Goal: Information Seeking & Learning: Learn about a topic

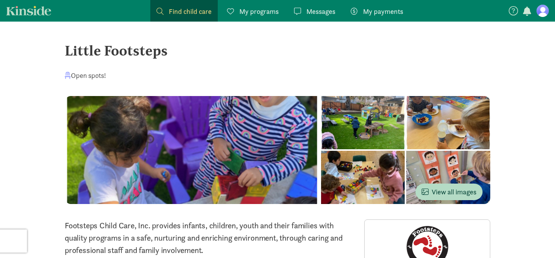
click at [232, 12] on span at bounding box center [230, 11] width 7 height 7
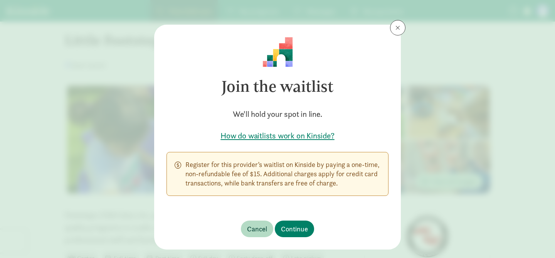
scroll to position [16, 0]
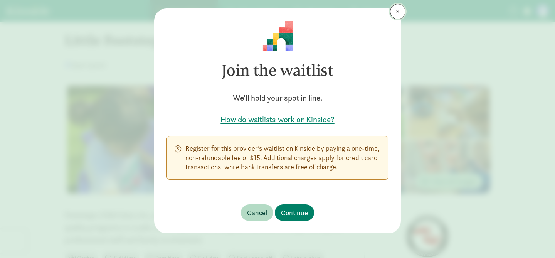
click at [400, 12] on span at bounding box center [398, 11] width 5 height 6
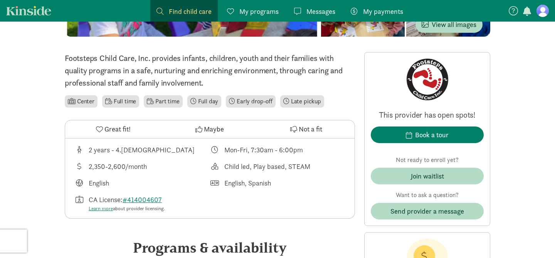
scroll to position [205, 0]
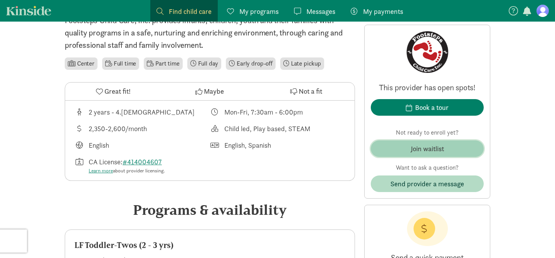
click at [449, 147] on span "Join waitlist" at bounding box center [427, 148] width 101 height 10
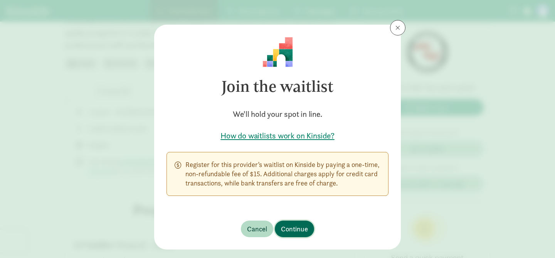
click at [293, 229] on span "Continue" at bounding box center [294, 229] width 27 height 10
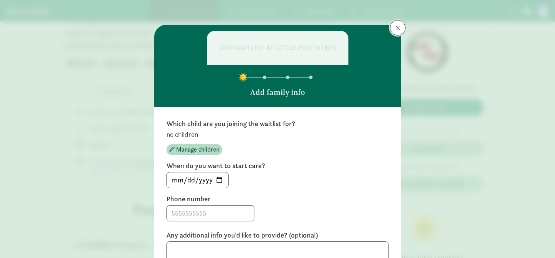
click at [398, 27] on span at bounding box center [398, 28] width 5 height 6
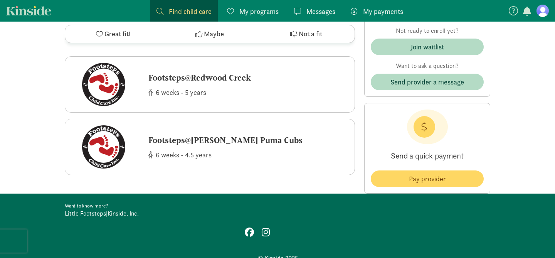
scroll to position [1398, 0]
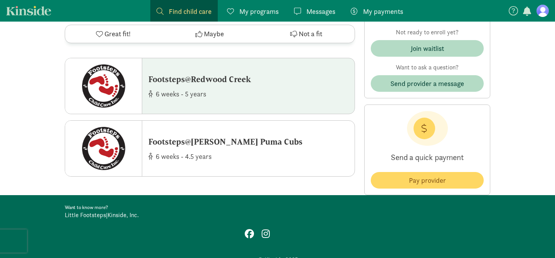
click at [232, 92] on div "6 weeks - 5 years" at bounding box center [199, 93] width 103 height 10
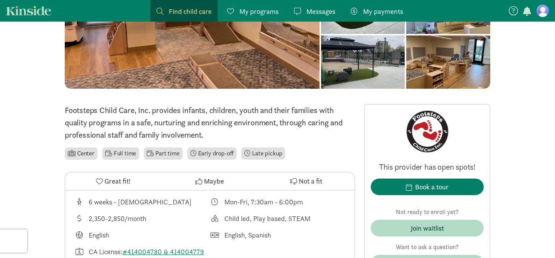
scroll to position [118, 0]
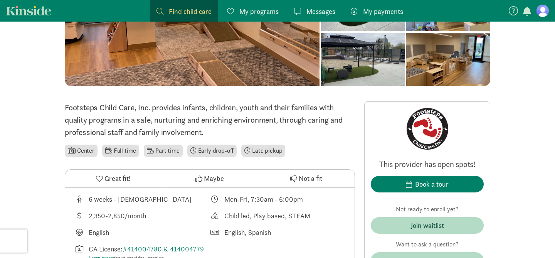
click at [100, 178] on icon at bounding box center [99, 178] width 7 height 7
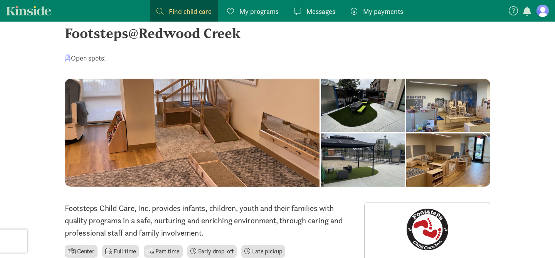
scroll to position [11, 0]
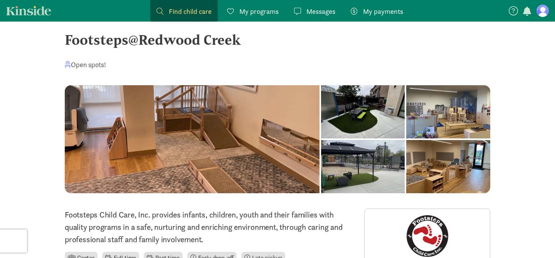
click at [321, 106] on div at bounding box center [363, 111] width 84 height 53
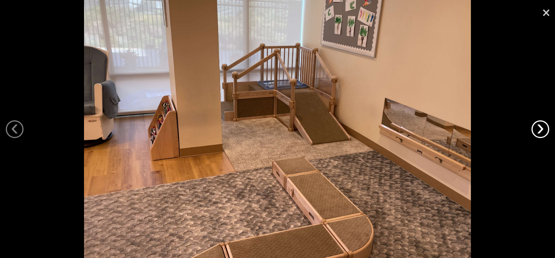
click at [542, 125] on link "›" at bounding box center [541, 129] width 18 height 18
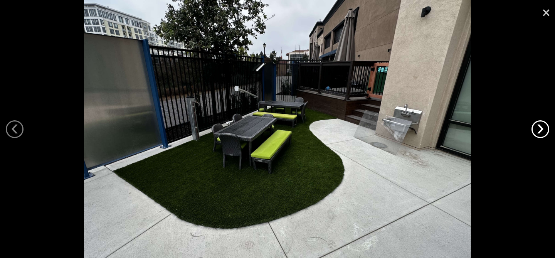
click at [542, 125] on link "›" at bounding box center [541, 129] width 18 height 18
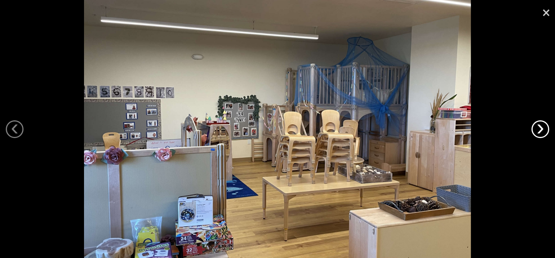
click at [542, 125] on link "›" at bounding box center [541, 129] width 18 height 18
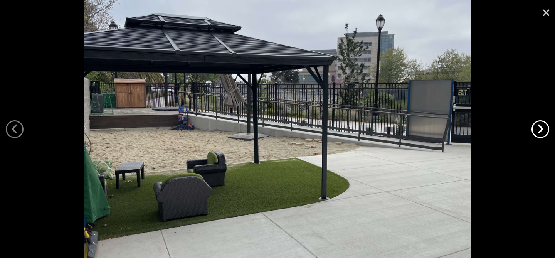
click at [542, 125] on link "›" at bounding box center [541, 129] width 18 height 18
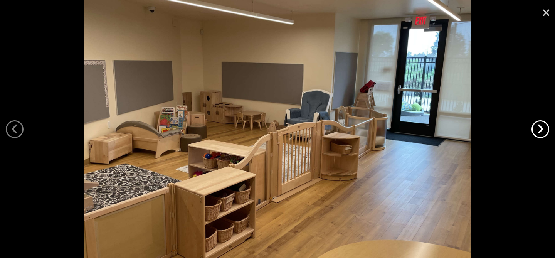
click at [542, 125] on link "›" at bounding box center [541, 129] width 18 height 18
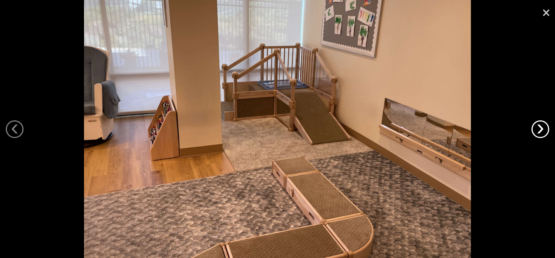
click at [542, 125] on link "›" at bounding box center [541, 129] width 18 height 18
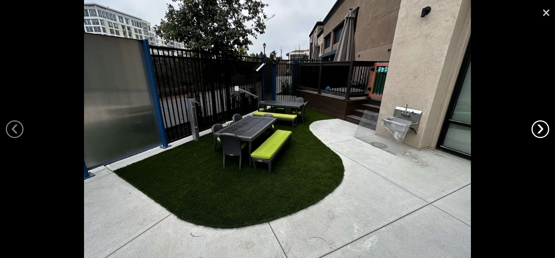
click at [542, 125] on link "›" at bounding box center [541, 129] width 18 height 18
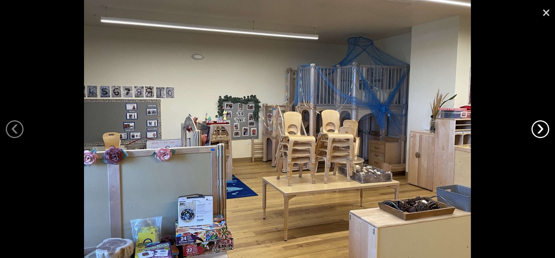
click at [542, 125] on link "›" at bounding box center [541, 129] width 18 height 18
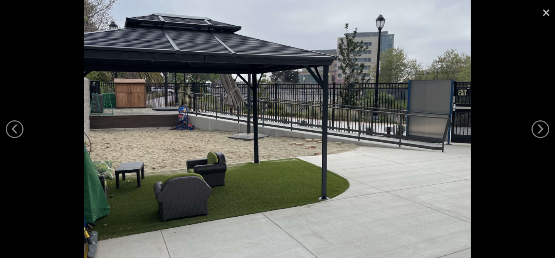
click at [548, 17] on link "×" at bounding box center [546, 11] width 18 height 23
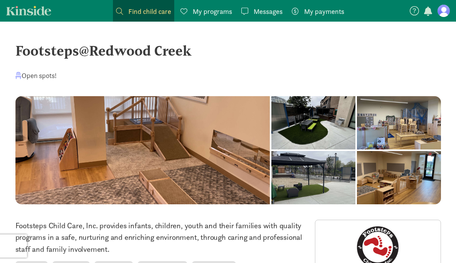
click at [42, 7] on link "Kinside" at bounding box center [28, 11] width 45 height 10
click at [44, 11] on link "Kinside" at bounding box center [28, 11] width 45 height 10
click at [155, 12] on span "Find child care" at bounding box center [149, 11] width 43 height 10
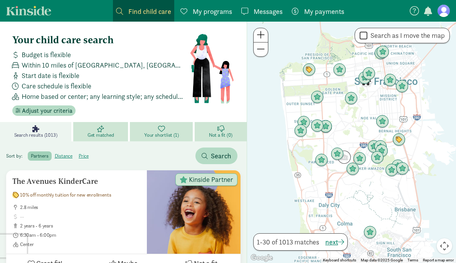
click at [443, 16] on figure at bounding box center [444, 11] width 12 height 12
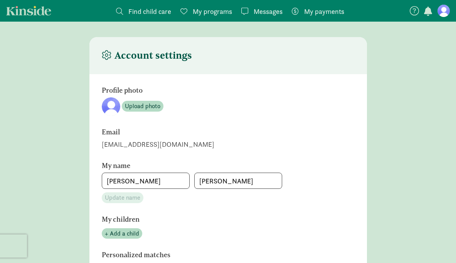
click at [443, 16] on figure at bounding box center [444, 11] width 12 height 12
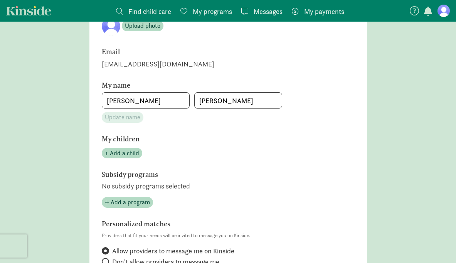
scroll to position [88, 0]
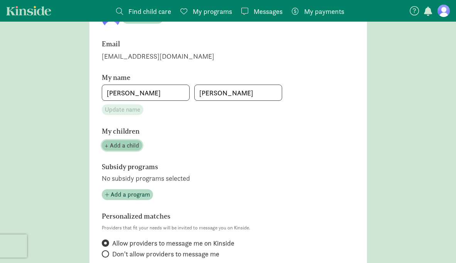
click at [129, 143] on span "+ Add a child" at bounding box center [122, 145] width 34 height 9
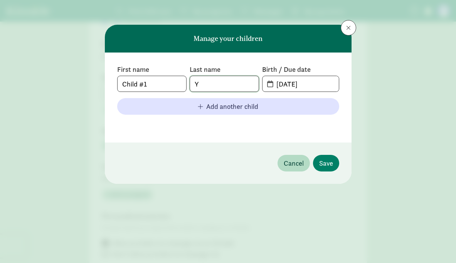
click at [219, 82] on input "Y" at bounding box center [224, 83] width 69 height 15
type input "L"
click at [316, 85] on input "08-15-2025" at bounding box center [305, 83] width 67 height 15
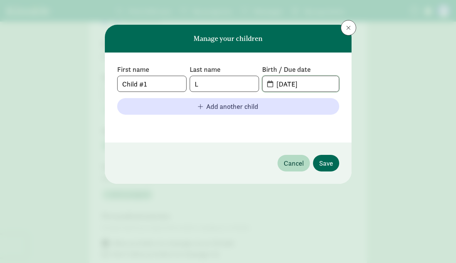
type input "06-26-2024"
click at [325, 161] on span "Save" at bounding box center [326, 163] width 14 height 10
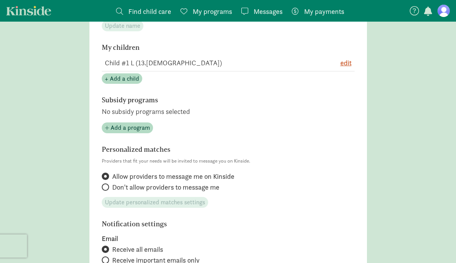
scroll to position [172, 0]
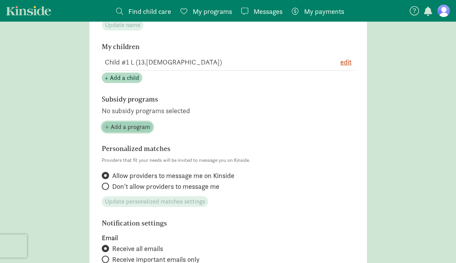
click at [138, 126] on span "Add a program" at bounding box center [130, 126] width 39 height 9
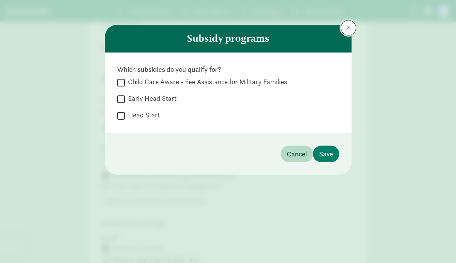
click at [345, 29] on button at bounding box center [348, 27] width 15 height 15
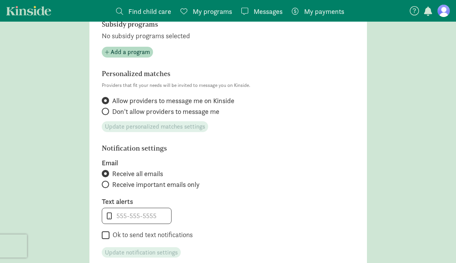
scroll to position [0, 0]
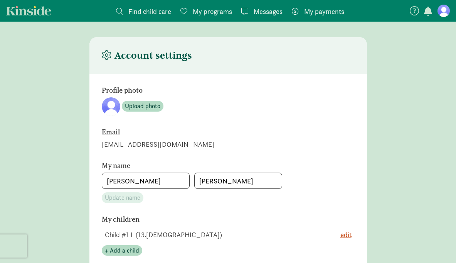
click at [205, 13] on span "My programs" at bounding box center [212, 11] width 39 height 10
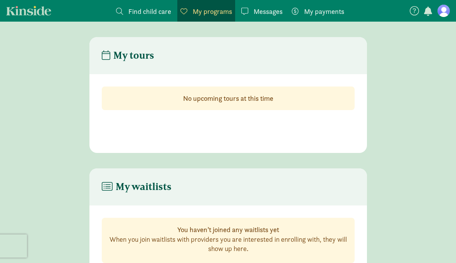
click at [168, 15] on span "Find child care" at bounding box center [149, 11] width 43 height 10
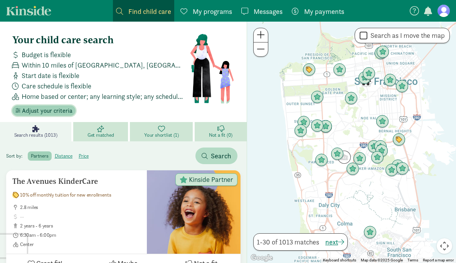
click at [62, 110] on span "Adjust your criteria" at bounding box center [47, 110] width 51 height 9
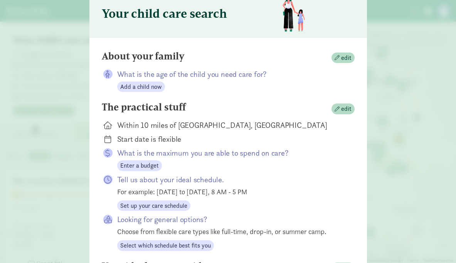
scroll to position [37, 0]
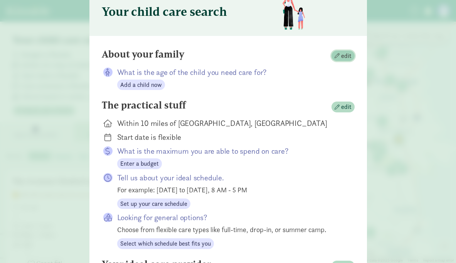
click at [343, 56] on span "edit" at bounding box center [346, 55] width 10 height 9
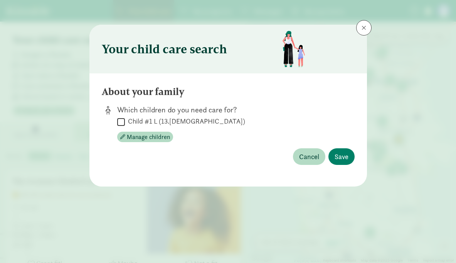
click at [177, 123] on label "Child #1 L (13.6 months old)" at bounding box center [185, 120] width 120 height 9
click at [125, 123] on input "Child #1 L (13.6 months old)" at bounding box center [121, 121] width 8 height 10
checkbox input "true"
click at [345, 159] on span "Save" at bounding box center [342, 156] width 14 height 10
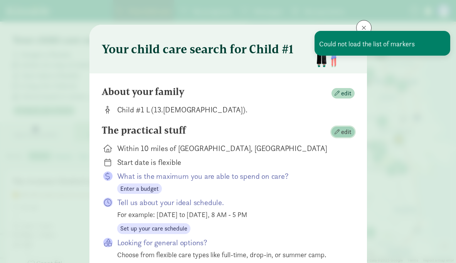
click at [342, 130] on span "edit" at bounding box center [346, 131] width 10 height 9
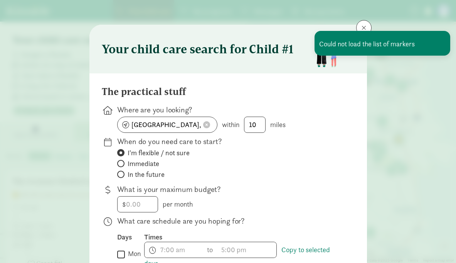
scroll to position [11, 0]
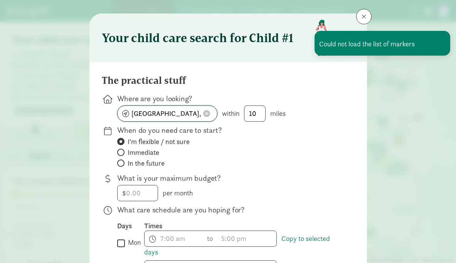
click at [209, 110] on span at bounding box center [206, 113] width 7 height 7
click at [188, 114] on input at bounding box center [167, 113] width 99 height 15
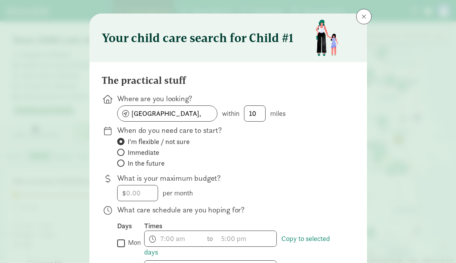
type input "San Mateo Ave, San Bruno, CA, USA"
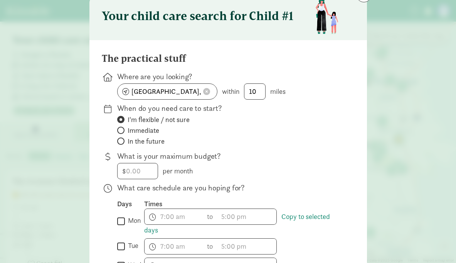
scroll to position [35, 0]
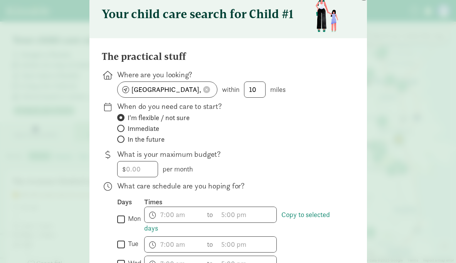
click at [224, 157] on p "What is your maximum budget?" at bounding box center [229, 153] width 225 height 11
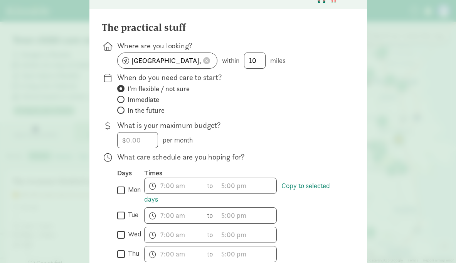
scroll to position [64, 0]
click at [140, 136] on input "number" at bounding box center [138, 139] width 40 height 15
type input "1500"
click at [321, 107] on label "In the future" at bounding box center [229, 109] width 225 height 9
click at [122, 107] on input "In the future" at bounding box center [119, 109] width 5 height 5
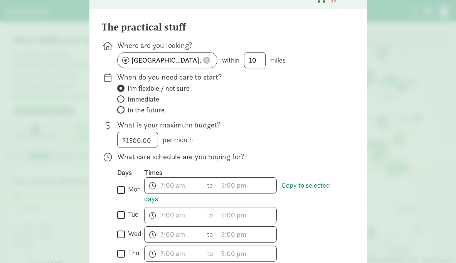
radio input "true"
radio input "false"
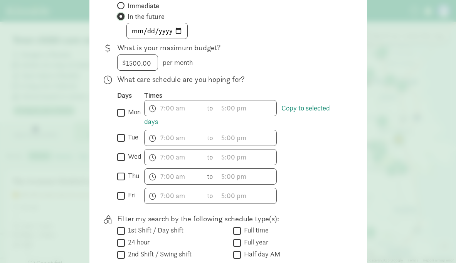
scroll to position [170, 0]
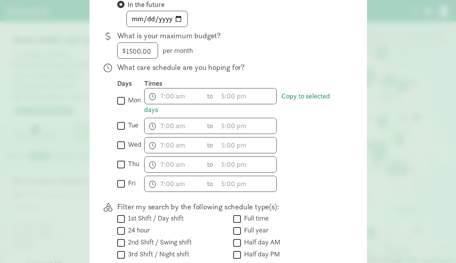
click at [121, 100] on input "mon" at bounding box center [121, 100] width 8 height 10
checkbox input "true"
click at [121, 126] on input "tue" at bounding box center [121, 125] width 8 height 10
checkbox input "true"
click at [121, 146] on input "wed" at bounding box center [121, 145] width 8 height 10
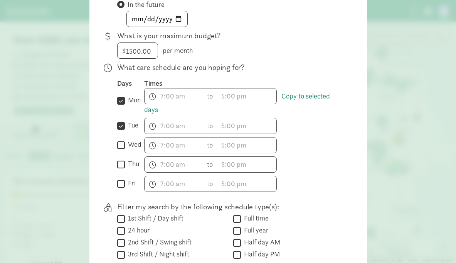
checkbox input "true"
click at [121, 168] on input "thu" at bounding box center [121, 164] width 8 height 10
checkbox input "true"
click at [123, 185] on input "fri" at bounding box center [121, 183] width 8 height 10
checkbox input "true"
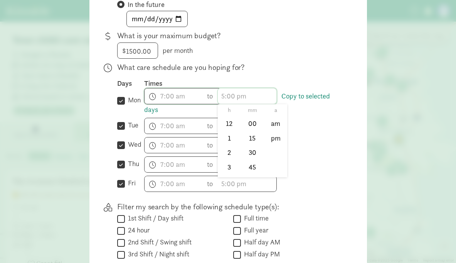
click at [247, 98] on input "text" at bounding box center [247, 95] width 59 height 15
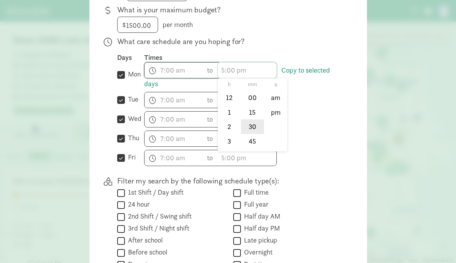
scroll to position [205, 0]
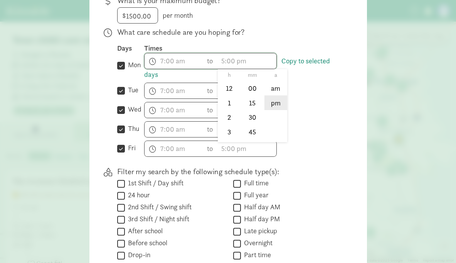
click at [272, 101] on li "pm" at bounding box center [275, 102] width 23 height 15
type input "h:mm pm"
drag, startPoint x: 237, startPoint y: 60, endPoint x: 222, endPoint y: 60, distance: 14.3
click at [222, 60] on input "h:mm pm" at bounding box center [247, 60] width 59 height 15
click at [345, 166] on div "What care schedule are you hoping for? Days Times  mon Copy to selected days h…" at bounding box center [228, 243] width 253 height 154
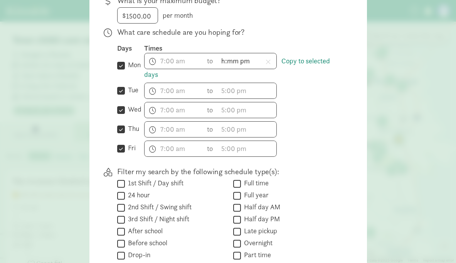
click at [342, 104] on div "h 12 1 2 3 4 5 6 7 8 9 10 11 mm 00 15 30 45 a am pm to h 12 1 2 3 4 5 6 7 8 9 1…" at bounding box center [243, 110] width 198 height 16
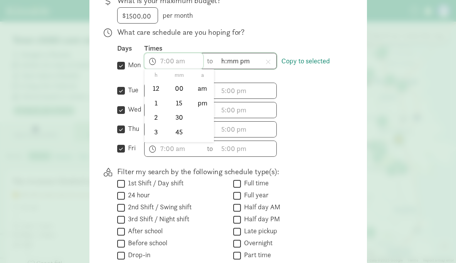
click at [182, 61] on input "text" at bounding box center [174, 60] width 59 height 15
click at [158, 128] on li "6" at bounding box center [156, 132] width 23 height 15
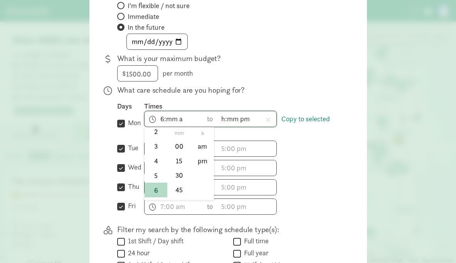
scroll to position [137, 0]
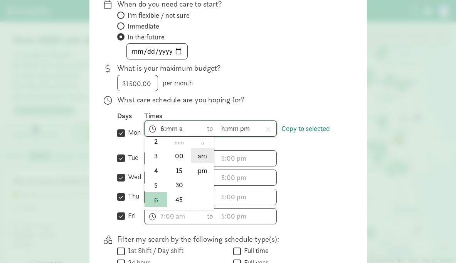
click at [202, 155] on li "am" at bounding box center [202, 155] width 23 height 15
type input "6:mm am"
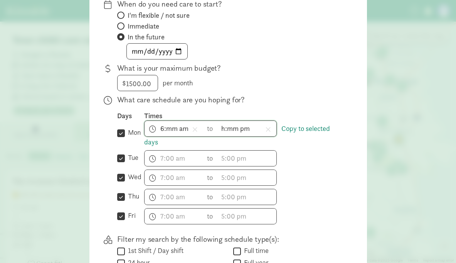
click at [250, 130] on input "h:mm pm" at bounding box center [247, 128] width 59 height 15
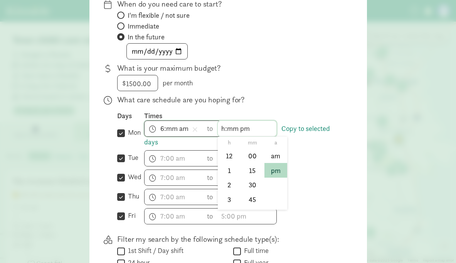
click at [248, 128] on input "h:mm pm" at bounding box center [247, 128] width 59 height 15
click at [231, 186] on li "6" at bounding box center [229, 183] width 23 height 15
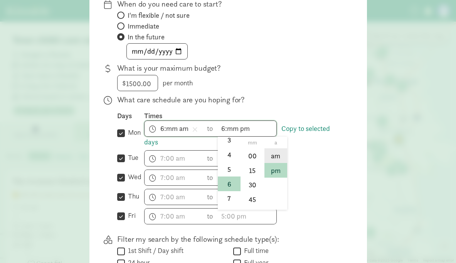
click at [276, 154] on li "am" at bounding box center [275, 155] width 23 height 15
click at [310, 167] on div "Days Times  mon Copy to selected days 6:mm am h 12 1 2 3 4 5 6 7 8 9 10 11 mm …" at bounding box center [229, 167] width 225 height 113
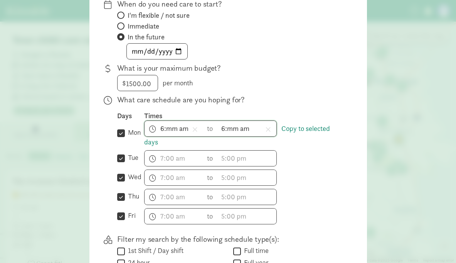
click at [245, 133] on input "6:mm am" at bounding box center [247, 128] width 59 height 15
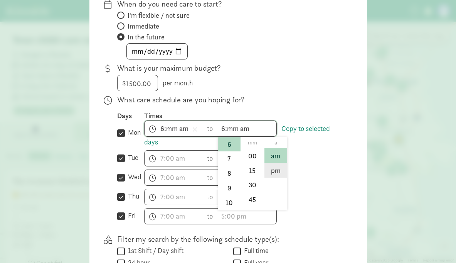
click at [273, 169] on li "pm" at bounding box center [275, 170] width 23 height 15
type input "6:mm pm"
click at [312, 170] on div "h 12 1 2 3 4 5 6 7 8 9 10 11 mm 00 15 30 45 a am pm to h 12 1 2 3 4 5 6 7 8 9 1…" at bounding box center [243, 177] width 198 height 16
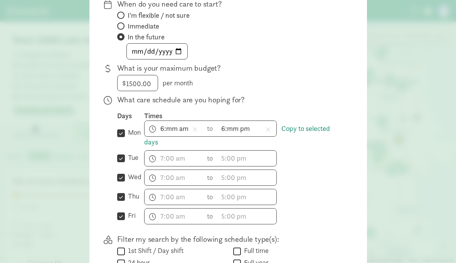
click at [326, 166] on div "Days Times  mon Copy to selected days 6:mm am h 12 1 2 3 4 5 6 7 8 9 10 11 mm …" at bounding box center [229, 167] width 225 height 113
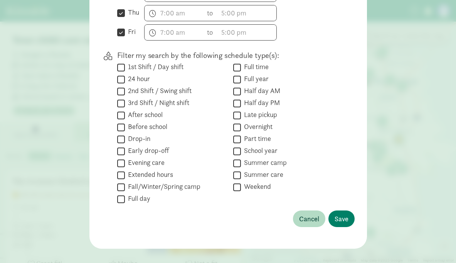
scroll to position [321, 0]
click at [339, 219] on span "Save" at bounding box center [342, 218] width 14 height 10
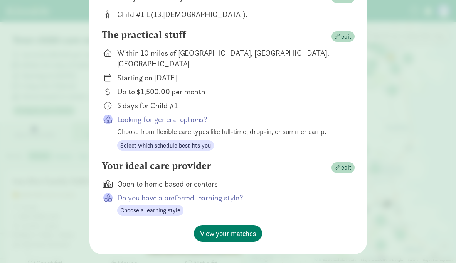
scroll to position [99, 0]
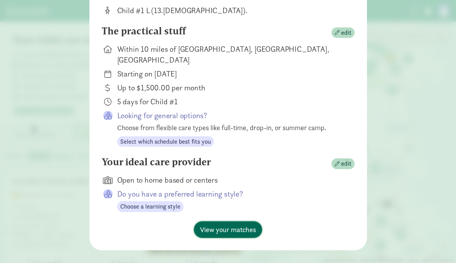
click at [250, 224] on span "View your matches" at bounding box center [228, 229] width 56 height 10
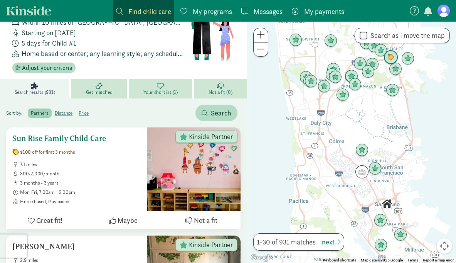
scroll to position [0, 0]
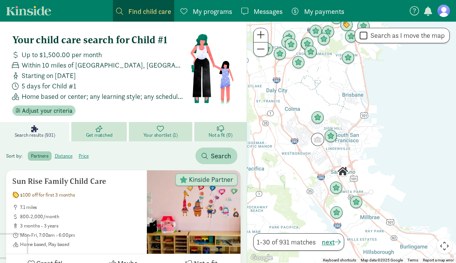
drag, startPoint x: 381, startPoint y: 120, endPoint x: 335, endPoint y: 86, distance: 56.3
click at [335, 86] on div at bounding box center [351, 142] width 209 height 241
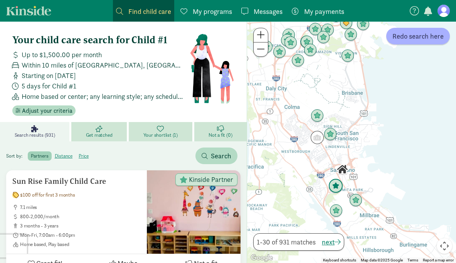
click at [338, 189] on img "Click to see details" at bounding box center [336, 186] width 15 height 15
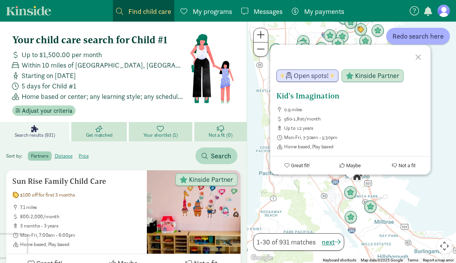
click at [307, 95] on h5 "Kid's Imagination" at bounding box center [350, 95] width 148 height 9
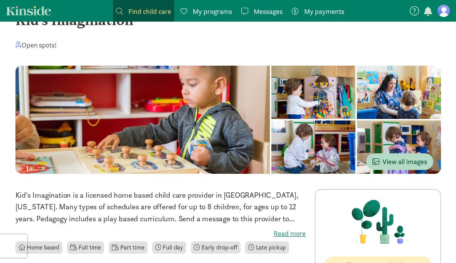
scroll to position [32, 0]
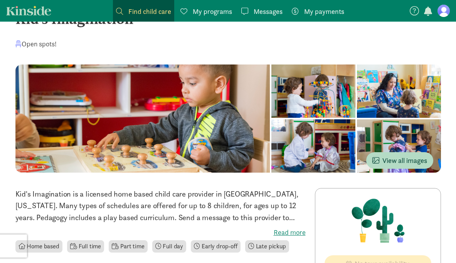
click at [271, 99] on div at bounding box center [313, 90] width 84 height 53
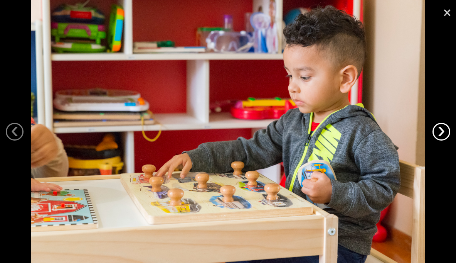
click at [440, 131] on link "›" at bounding box center [442, 132] width 18 height 18
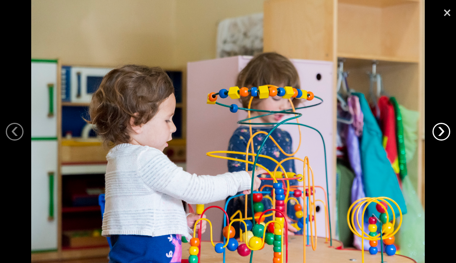
click at [440, 131] on link "›" at bounding box center [442, 132] width 18 height 18
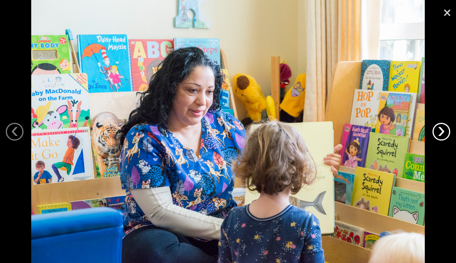
click at [440, 131] on link "›" at bounding box center [442, 132] width 18 height 18
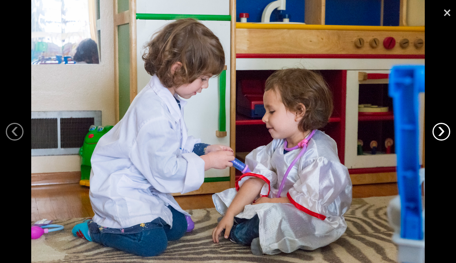
click at [440, 131] on link "›" at bounding box center [442, 132] width 18 height 18
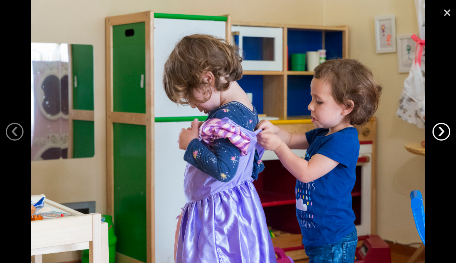
click at [440, 131] on link "›" at bounding box center [442, 132] width 18 height 18
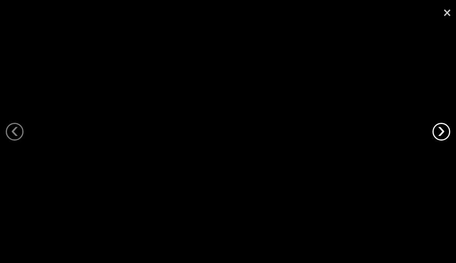
click at [440, 131] on link "›" at bounding box center [442, 132] width 18 height 18
click at [448, 15] on link "×" at bounding box center [447, 11] width 18 height 23
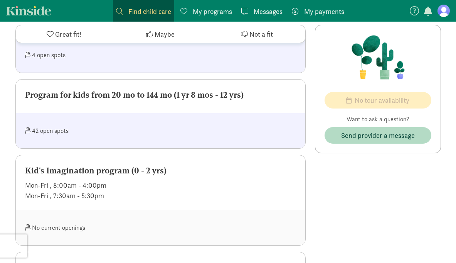
scroll to position [491, 0]
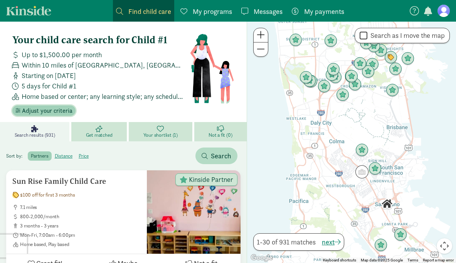
click at [64, 111] on span "Adjust your criteria" at bounding box center [47, 110] width 51 height 9
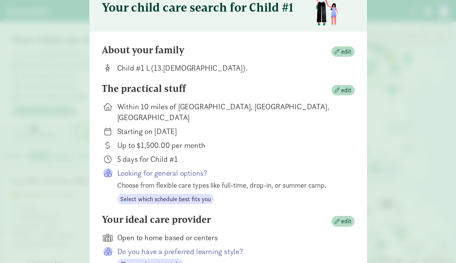
scroll to position [45, 0]
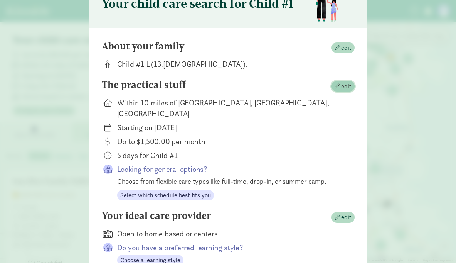
click at [345, 84] on span "edit" at bounding box center [346, 86] width 10 height 9
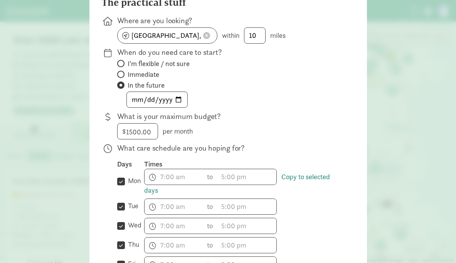
scroll to position [96, 0]
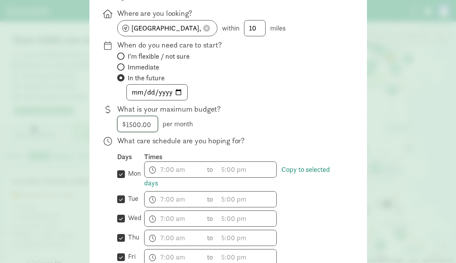
click at [145, 120] on input "1500" at bounding box center [138, 123] width 40 height 15
type input "2000"
click at [337, 126] on div "$ 2000 per month" at bounding box center [229, 124] width 225 height 16
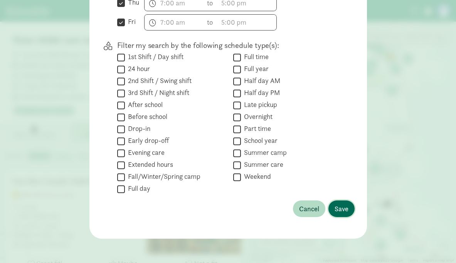
click at [342, 216] on button "Save" at bounding box center [342, 208] width 26 height 17
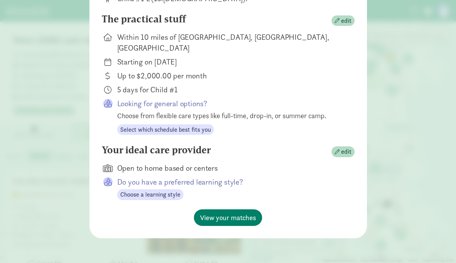
scroll to position [100, 0]
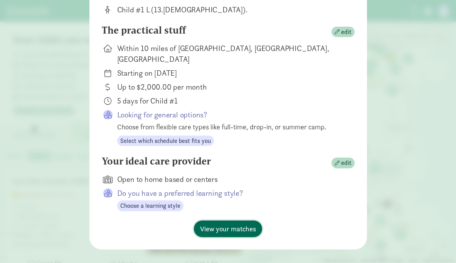
click at [241, 223] on span "View your matches" at bounding box center [228, 228] width 56 height 10
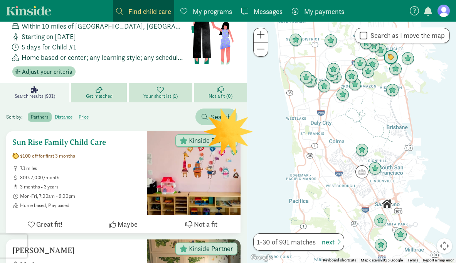
scroll to position [50, 0]
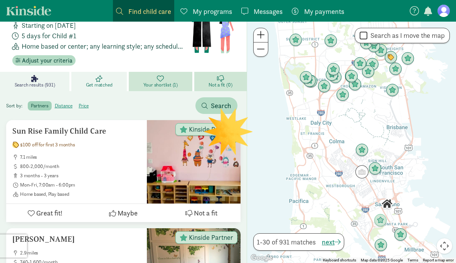
click at [103, 77] on link "Get matched" at bounding box center [99, 81] width 57 height 19
click at [107, 85] on span "Get matched" at bounding box center [99, 85] width 27 height 6
click at [50, 83] on span "Search results (931)" at bounding box center [35, 85] width 40 height 6
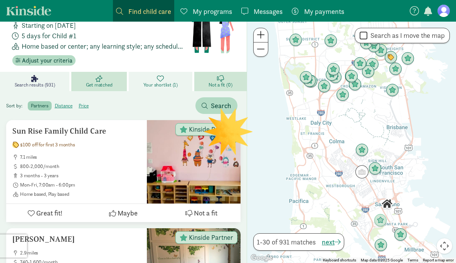
click at [161, 77] on icon at bounding box center [160, 78] width 7 height 7
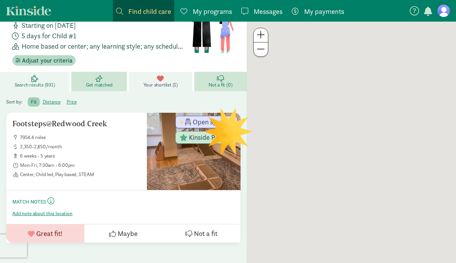
click at [53, 82] on span "Search results (931)" at bounding box center [35, 85] width 40 height 6
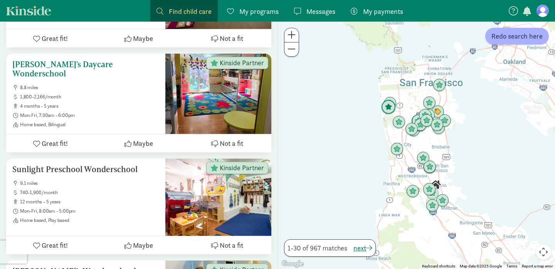
scroll to position [1039, 0]
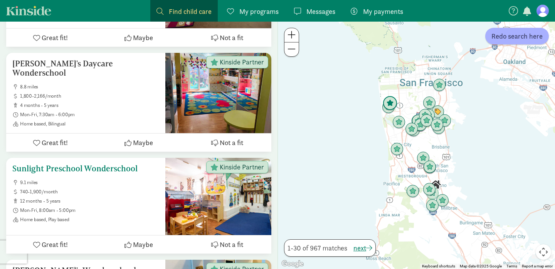
click at [89, 167] on h5 "Sunlight Preschool Wonderschool" at bounding box center [85, 168] width 147 height 9
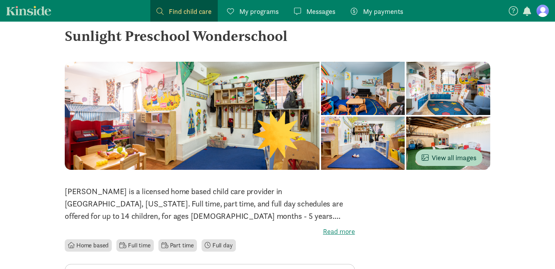
scroll to position [14, 0]
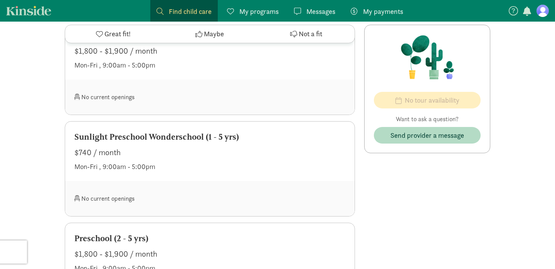
scroll to position [389, 0]
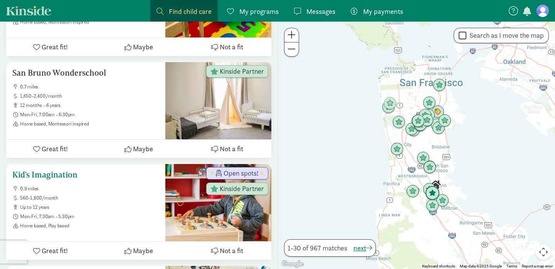
scroll to position [1347, 0]
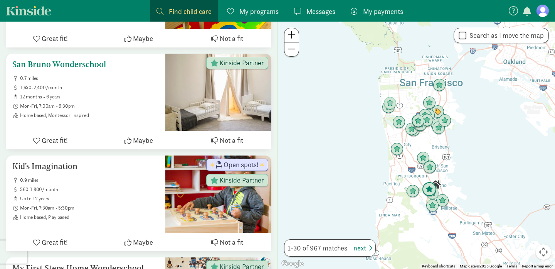
click at [98, 63] on h5 "San Bruno Wonderschool" at bounding box center [85, 64] width 147 height 9
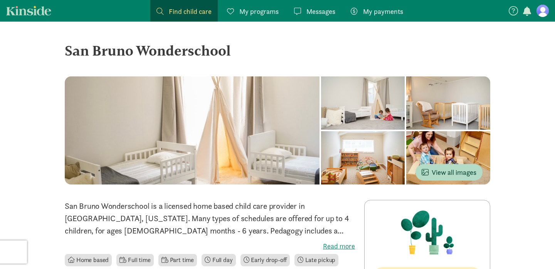
click at [406, 89] on div at bounding box center [448, 102] width 84 height 53
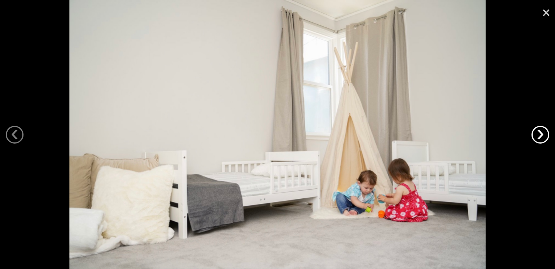
click at [545, 136] on link "›" at bounding box center [541, 135] width 18 height 18
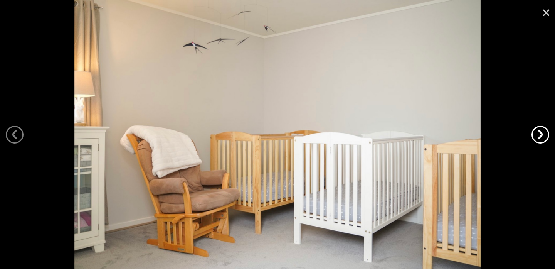
click at [545, 136] on link "›" at bounding box center [541, 135] width 18 height 18
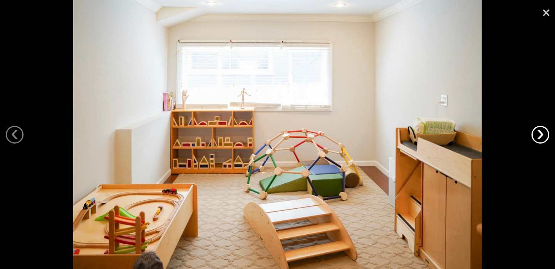
click at [545, 136] on link "›" at bounding box center [541, 135] width 18 height 18
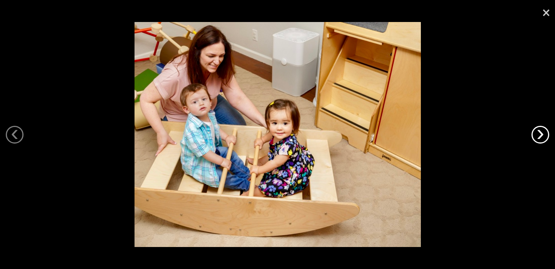
click at [545, 136] on link "›" at bounding box center [541, 135] width 18 height 18
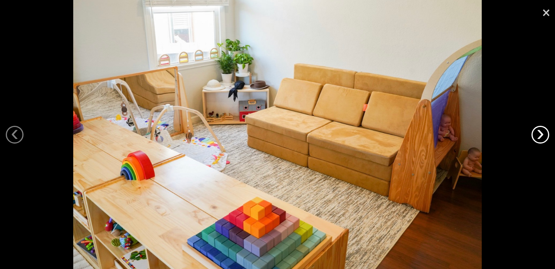
click at [545, 136] on link "›" at bounding box center [541, 135] width 18 height 18
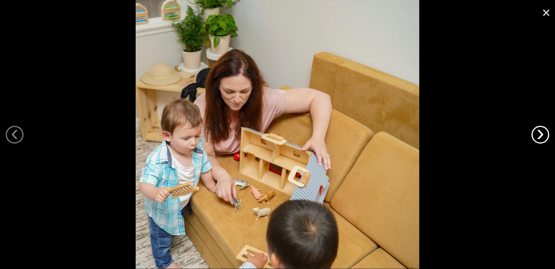
click at [545, 136] on link "›" at bounding box center [541, 135] width 18 height 18
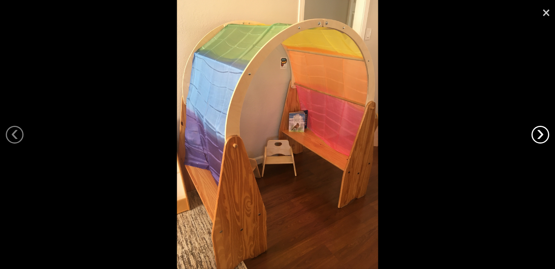
click at [545, 136] on link "›" at bounding box center [541, 135] width 18 height 18
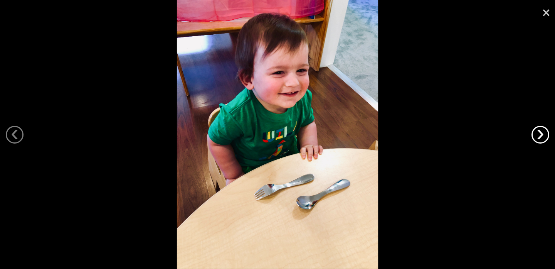
click at [545, 136] on link "›" at bounding box center [541, 135] width 18 height 18
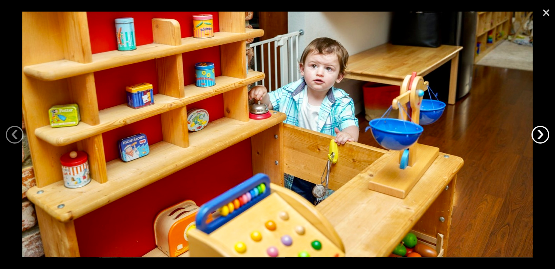
click at [545, 136] on link "›" at bounding box center [541, 135] width 18 height 18
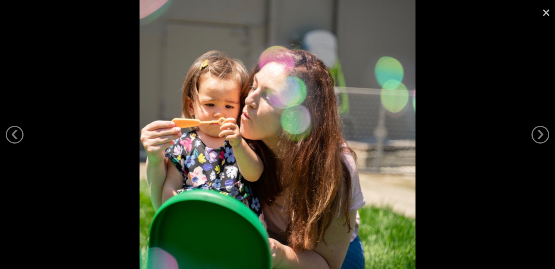
click at [548, 16] on link "×" at bounding box center [546, 11] width 18 height 23
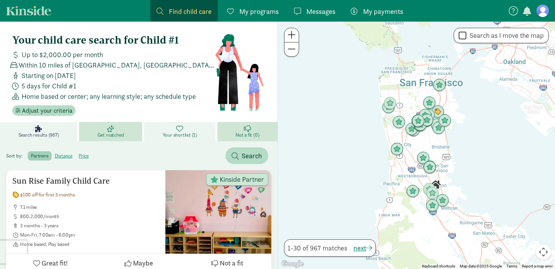
click at [199, 135] on link "Your shortlist (1)" at bounding box center [180, 131] width 73 height 19
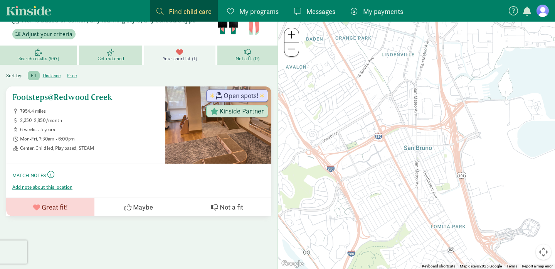
scroll to position [84, 0]
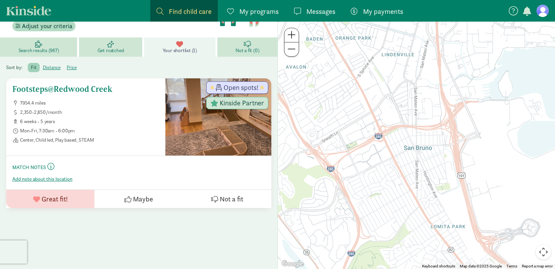
click at [98, 90] on h5 "Footsteps@Redwood Creek" at bounding box center [85, 88] width 147 height 9
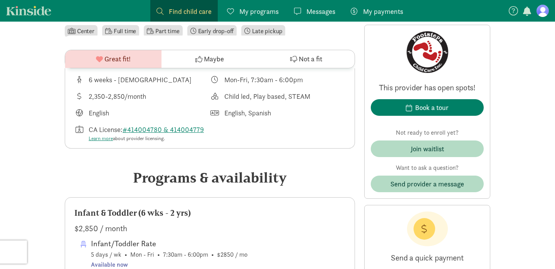
scroll to position [20, 0]
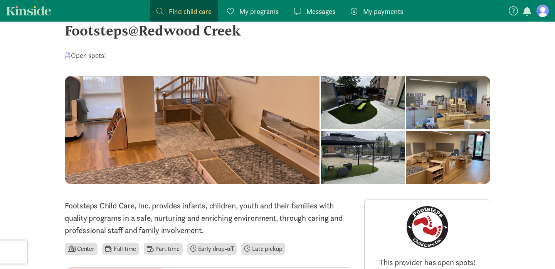
click at [387, 7] on span "My payments" at bounding box center [383, 11] width 40 height 10
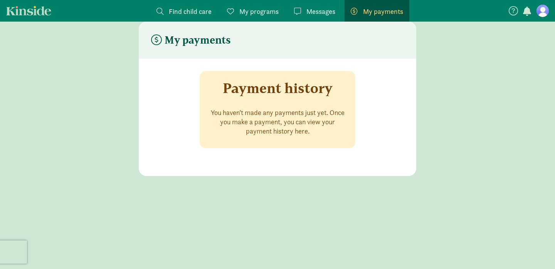
click at [544, 14] on figure at bounding box center [543, 11] width 12 height 12
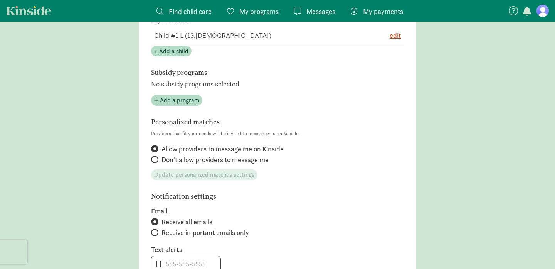
scroll to position [206, 0]
click at [172, 97] on span "Add a program" at bounding box center [179, 99] width 39 height 9
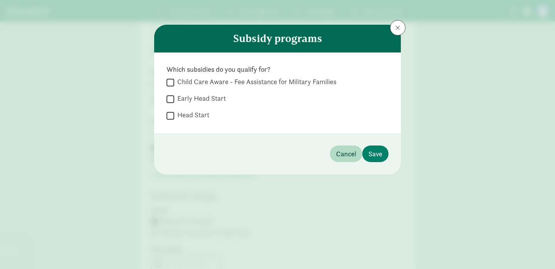
click at [196, 98] on label "Early Head Start" at bounding box center [200, 98] width 52 height 9
click at [174, 98] on input "Early Head Start" at bounding box center [171, 99] width 8 height 10
click at [196, 98] on label "Early Head Start" at bounding box center [200, 98] width 52 height 9
click at [174, 98] on input "Early Head Start" at bounding box center [171, 99] width 8 height 10
click at [204, 96] on label "Early Head Start" at bounding box center [200, 98] width 52 height 9
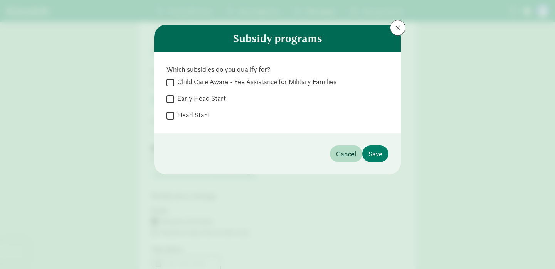
click at [174, 96] on input "Early Head Start" at bounding box center [171, 99] width 8 height 10
checkbox input "true"
click at [200, 115] on label "Head Start" at bounding box center [191, 114] width 35 height 9
click at [174, 115] on input "Head Start" at bounding box center [171, 115] width 8 height 10
checkbox input "true"
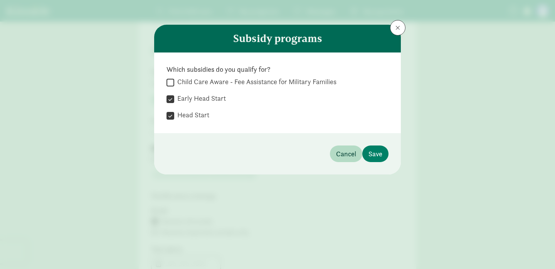
click at [212, 83] on label "Child Care Aware - Fee Assistance for Military Families" at bounding box center [255, 81] width 162 height 9
click at [174, 83] on input "Child Care Aware - Fee Assistance for Military Families" at bounding box center [171, 82] width 8 height 10
checkbox input "true"
click at [369, 145] on footer "Cancel Save" at bounding box center [277, 153] width 247 height 41
click at [385, 156] on button "Save" at bounding box center [375, 153] width 26 height 17
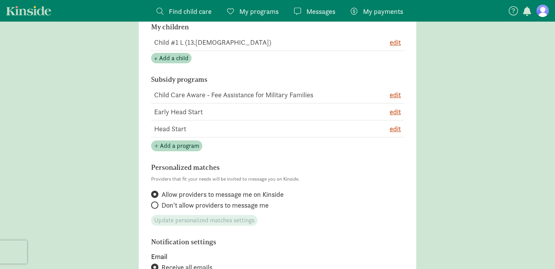
scroll to position [0, 0]
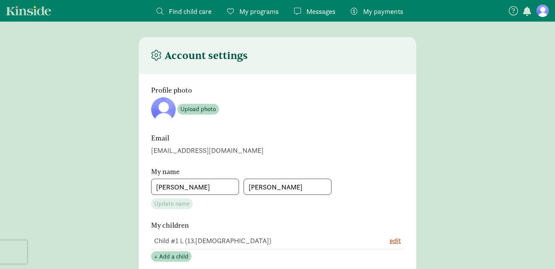
click at [182, 13] on span "Find child care" at bounding box center [190, 11] width 43 height 10
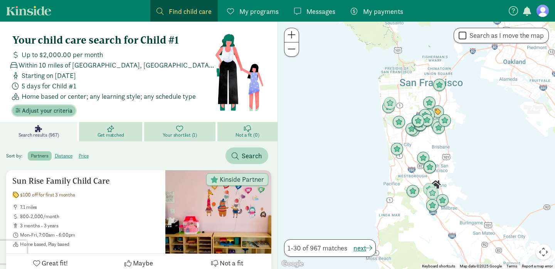
click at [44, 109] on span "Adjust your criteria" at bounding box center [47, 110] width 51 height 9
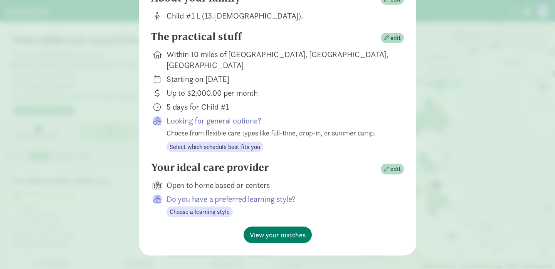
scroll to position [86, 0]
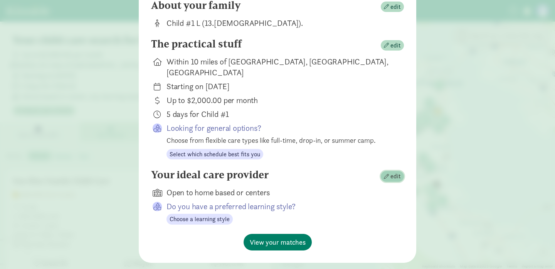
click at [387, 174] on span "button" at bounding box center [386, 176] width 5 height 5
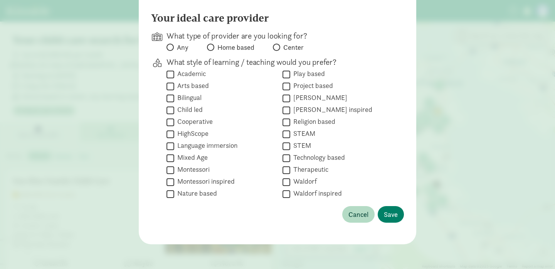
scroll to position [73, 0]
click at [189, 74] on label "Academic" at bounding box center [190, 73] width 32 height 9
click at [174, 74] on input "Academic" at bounding box center [171, 74] width 8 height 10
checkbox input "true"
click at [192, 98] on label "Bilingual" at bounding box center [187, 97] width 27 height 9
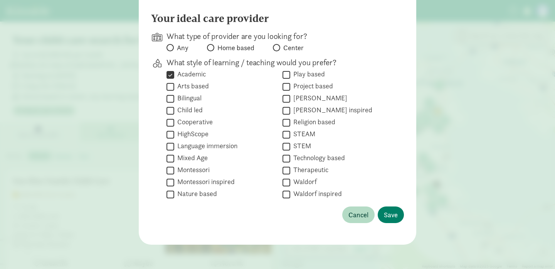
click at [174, 98] on input "Bilingual" at bounding box center [171, 98] width 8 height 10
checkbox input "true"
click at [200, 145] on label "Language immersion" at bounding box center [205, 145] width 63 height 9
click at [174, 145] on input "Language immersion" at bounding box center [171, 146] width 8 height 10
checkbox input "true"
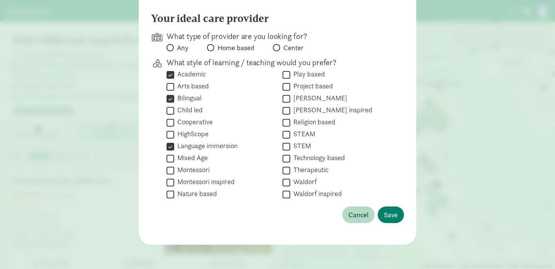
click at [197, 169] on label "Montessori" at bounding box center [191, 169] width 35 height 9
click at [174, 169] on input "Montessori" at bounding box center [171, 170] width 8 height 10
checkbox input "true"
click at [212, 182] on label "Montessori inspired" at bounding box center [204, 181] width 61 height 9
click at [174, 182] on input "Montessori inspired" at bounding box center [171, 182] width 8 height 10
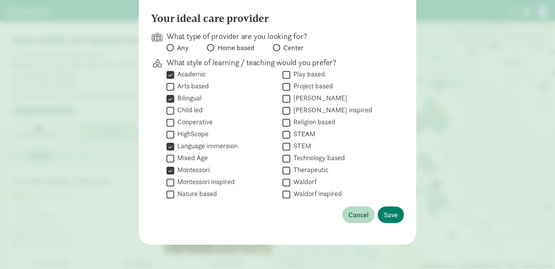
checkbox input "true"
click at [209, 192] on label "Nature based" at bounding box center [195, 193] width 43 height 9
click at [174, 192] on input "Nature based" at bounding box center [171, 194] width 8 height 10
checkbox input "true"
click at [305, 148] on label "STEM" at bounding box center [300, 145] width 21 height 9
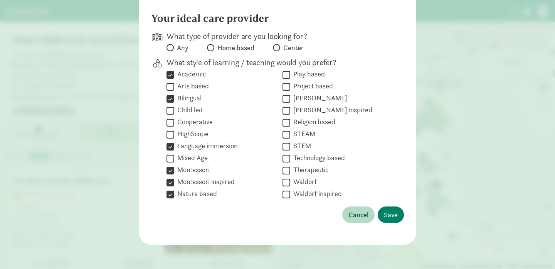
click at [290, 148] on input "STEM" at bounding box center [287, 146] width 8 height 10
checkbox input "true"
click at [391, 211] on span "Save" at bounding box center [391, 214] width 14 height 10
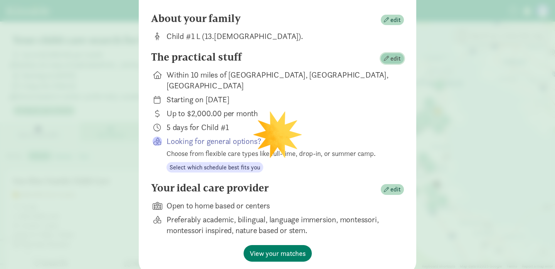
click at [400, 54] on span "edit" at bounding box center [396, 58] width 10 height 9
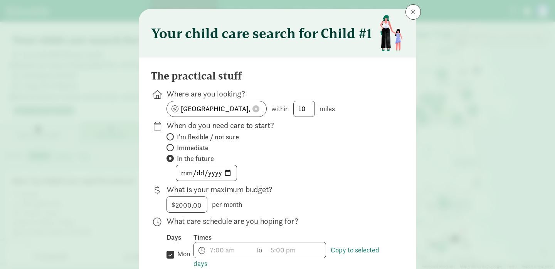
scroll to position [0, 0]
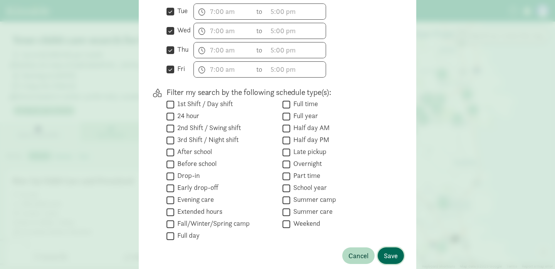
click at [399, 252] on button "Save" at bounding box center [391, 255] width 26 height 17
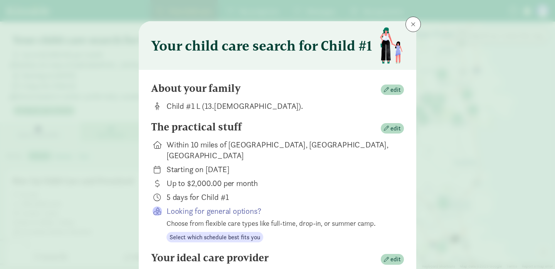
scroll to position [92, 0]
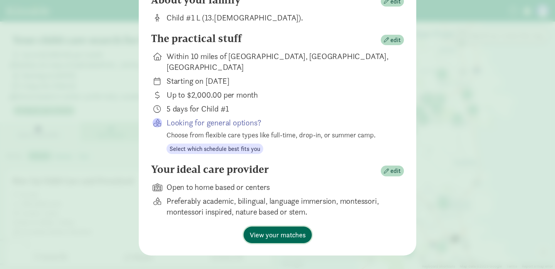
click at [288, 229] on span "View your matches" at bounding box center [278, 234] width 56 height 10
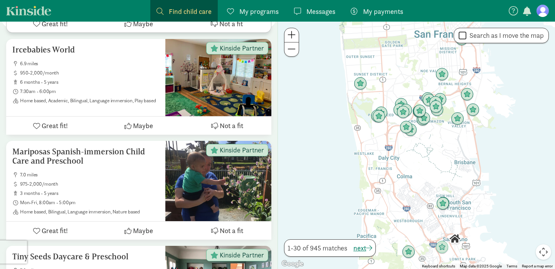
scroll to position [2813, 0]
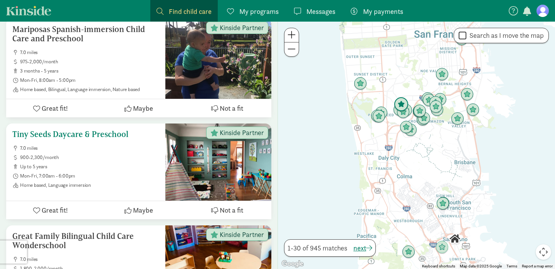
click at [111, 130] on h5 "Tiny Seeds Daycare & Preschool" at bounding box center [85, 134] width 147 height 9
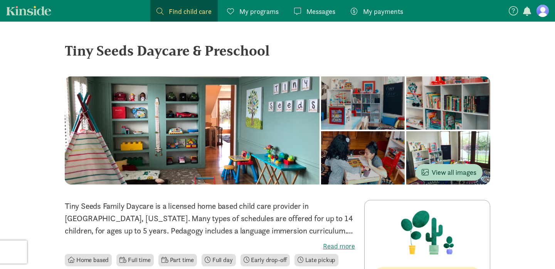
click at [321, 130] on div at bounding box center [363, 102] width 84 height 53
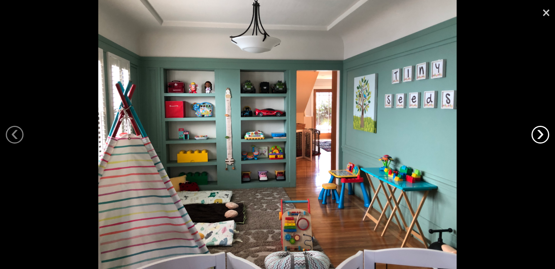
click at [538, 133] on link "›" at bounding box center [541, 135] width 18 height 18
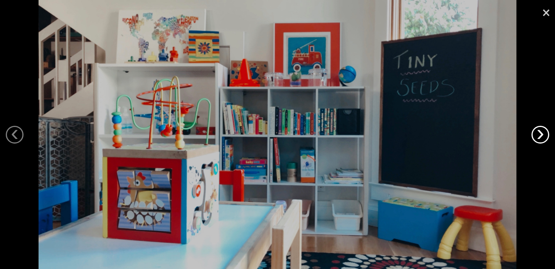
click at [538, 133] on link "›" at bounding box center [541, 135] width 18 height 18
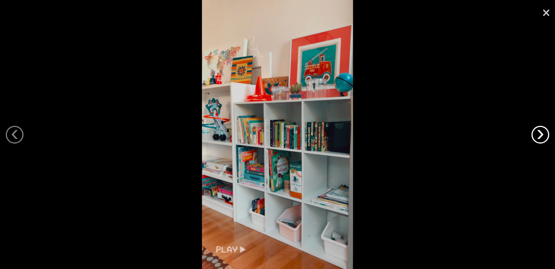
click at [538, 133] on link "›" at bounding box center [541, 135] width 18 height 18
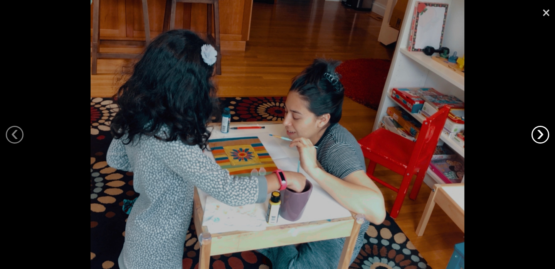
click at [538, 133] on link "›" at bounding box center [541, 135] width 18 height 18
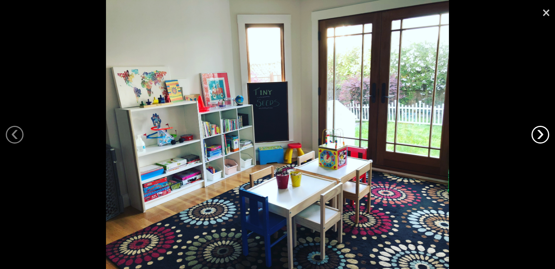
click at [538, 133] on link "›" at bounding box center [541, 135] width 18 height 18
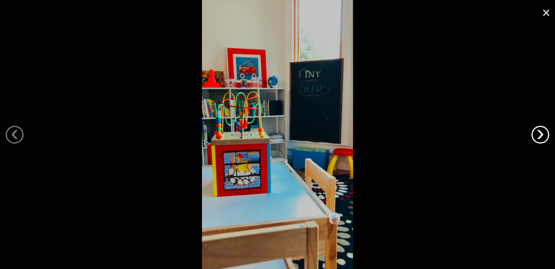
click at [538, 133] on link "›" at bounding box center [541, 135] width 18 height 18
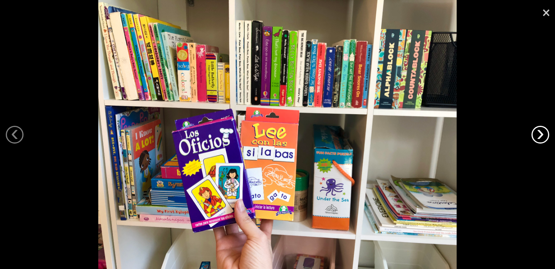
click at [538, 133] on link "›" at bounding box center [541, 135] width 18 height 18
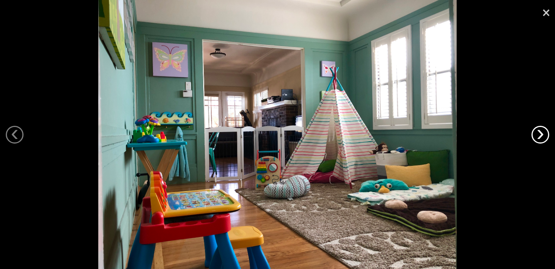
click at [538, 133] on link "›" at bounding box center [541, 135] width 18 height 18
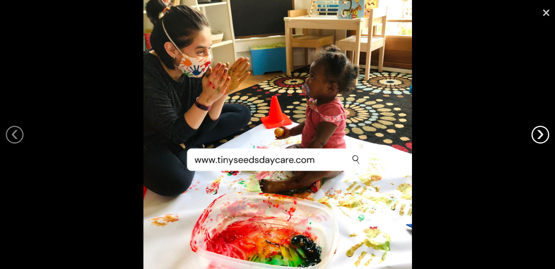
click at [538, 133] on link "›" at bounding box center [541, 135] width 18 height 18
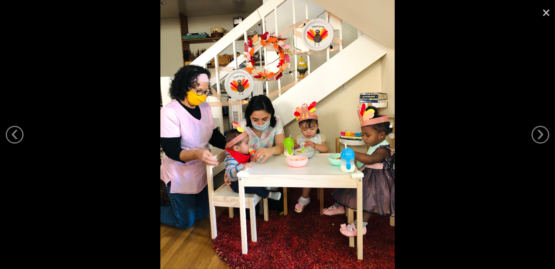
click at [548, 14] on link "×" at bounding box center [546, 11] width 18 height 23
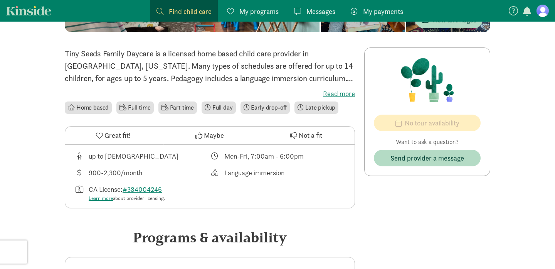
scroll to position [164, 0]
